Goal: Obtain resource: Download file/media

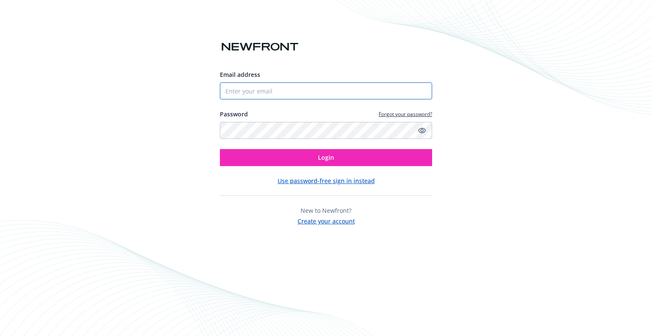
click at [258, 90] on input "Email address" at bounding box center [326, 90] width 212 height 17
type input "[PERSON_NAME][EMAIL_ADDRESS][PERSON_NAME][DOMAIN_NAME]"
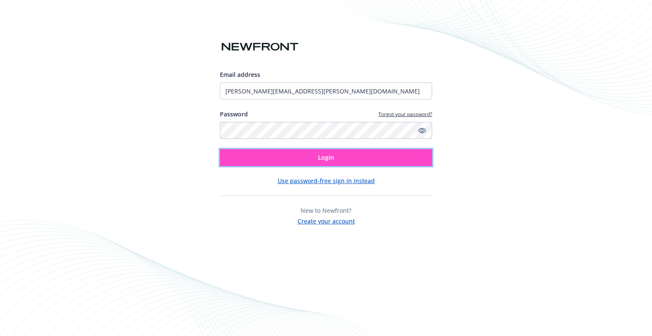
click at [319, 161] on span "Login" at bounding box center [326, 157] width 16 height 8
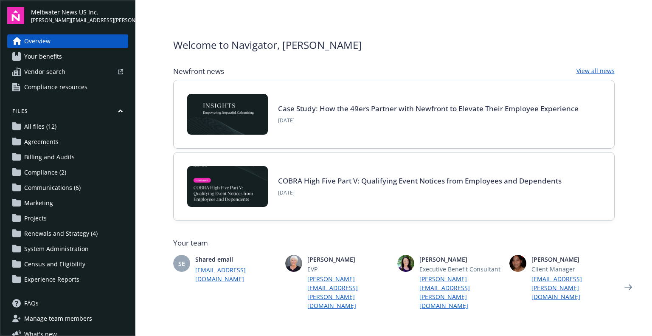
click at [37, 123] on span "All files (12)" at bounding box center [40, 127] width 32 height 14
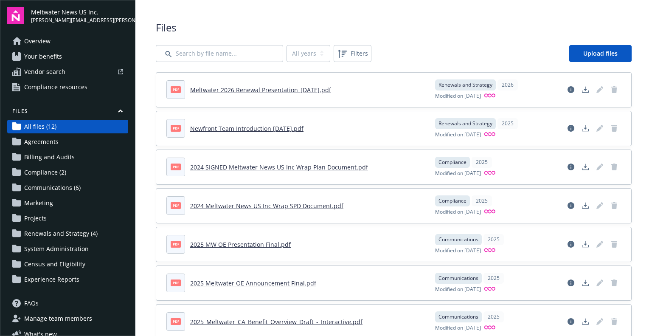
click at [203, 92] on link "Meltwater 2026 Renewal Presentation_[DATE].pdf" at bounding box center [260, 90] width 141 height 8
